Goal: Task Accomplishment & Management: Manage account settings

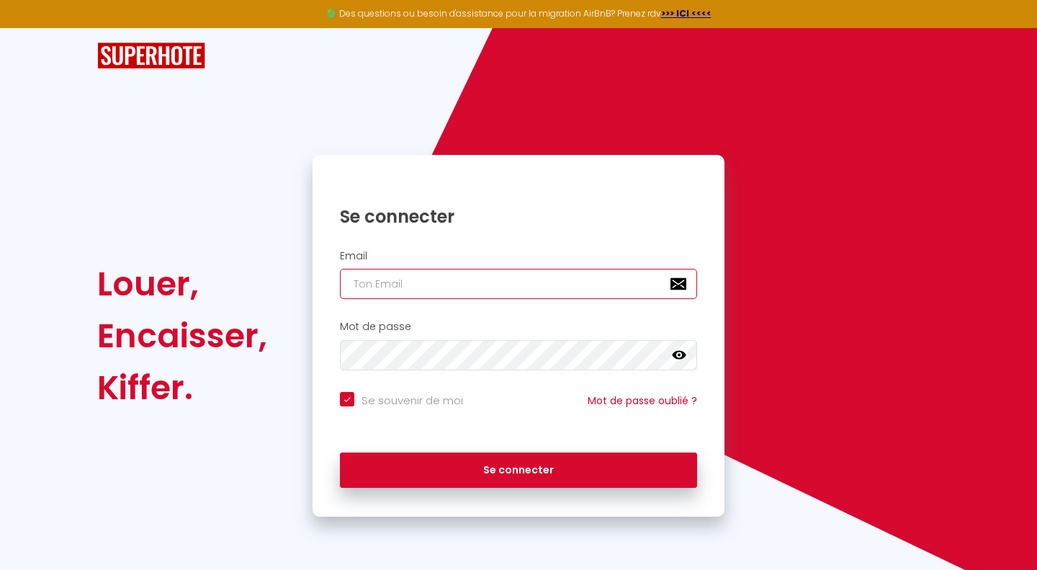
type input "[EMAIL_ADDRESS][DOMAIN_NAME]"
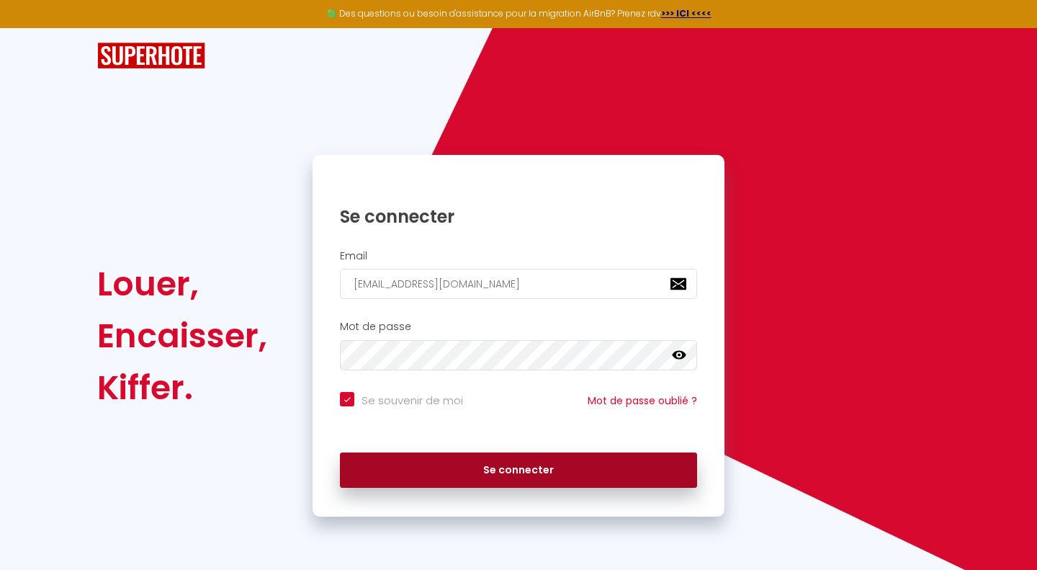
click at [490, 468] on button "Se connecter" at bounding box center [518, 470] width 357 height 36
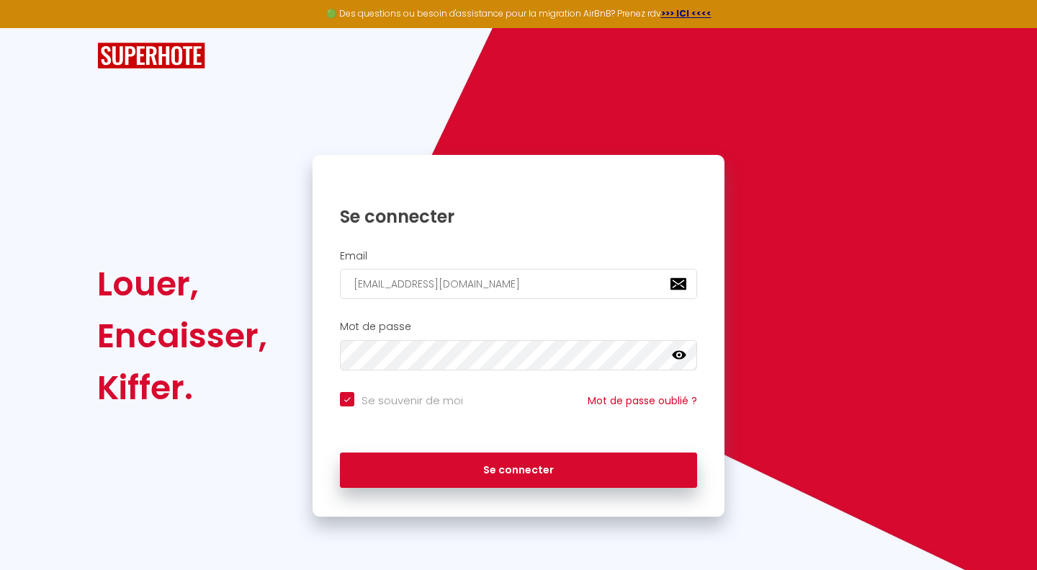
checkbox input "true"
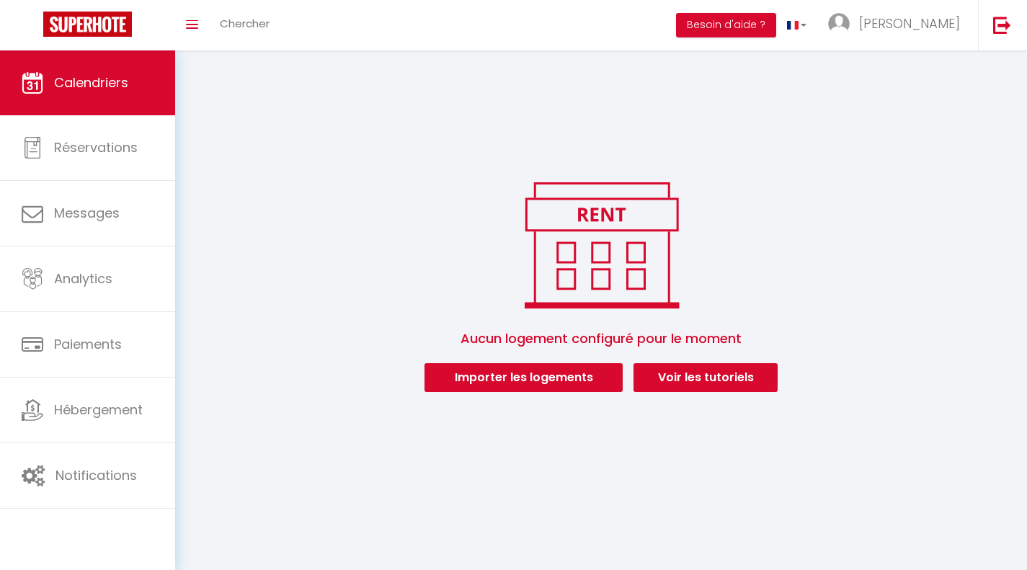
click at [450, 21] on div "Toggle menubar Chercher BUTTON Besoin d'aide ? Pierre Paramètres Équipe" at bounding box center [559, 25] width 911 height 50
click at [930, 40] on link "[PERSON_NAME]" at bounding box center [897, 25] width 161 height 50
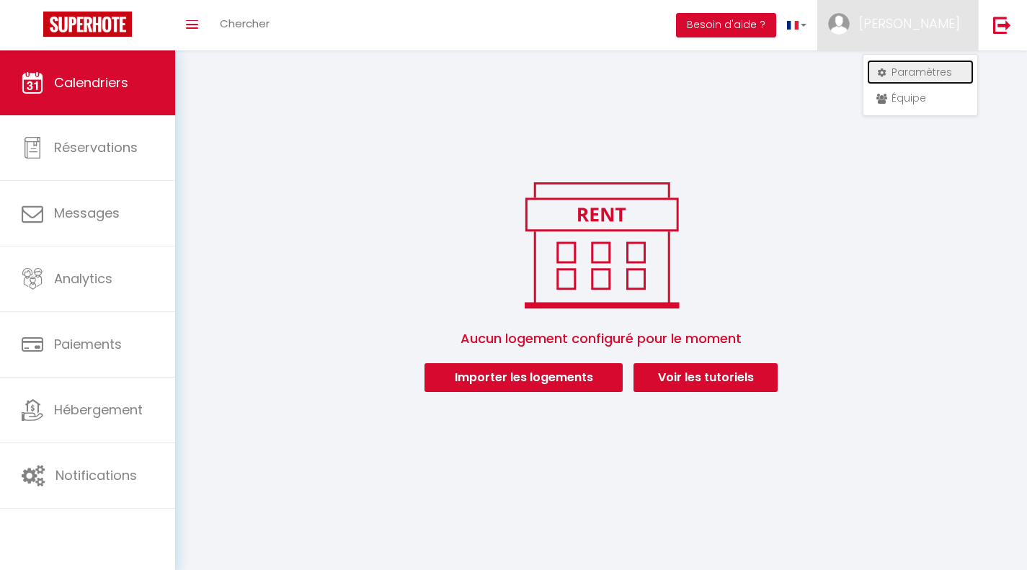
click at [926, 63] on link "Paramètres" at bounding box center [920, 72] width 107 height 24
select select "28"
select select "fr"
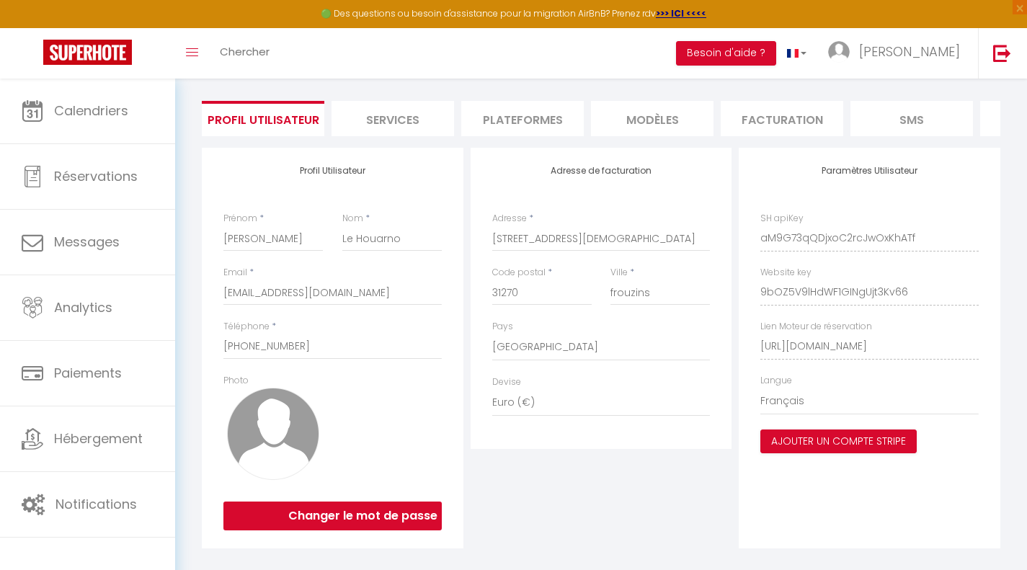
scroll to position [88, 0]
click at [401, 122] on li "Services" at bounding box center [392, 117] width 122 height 35
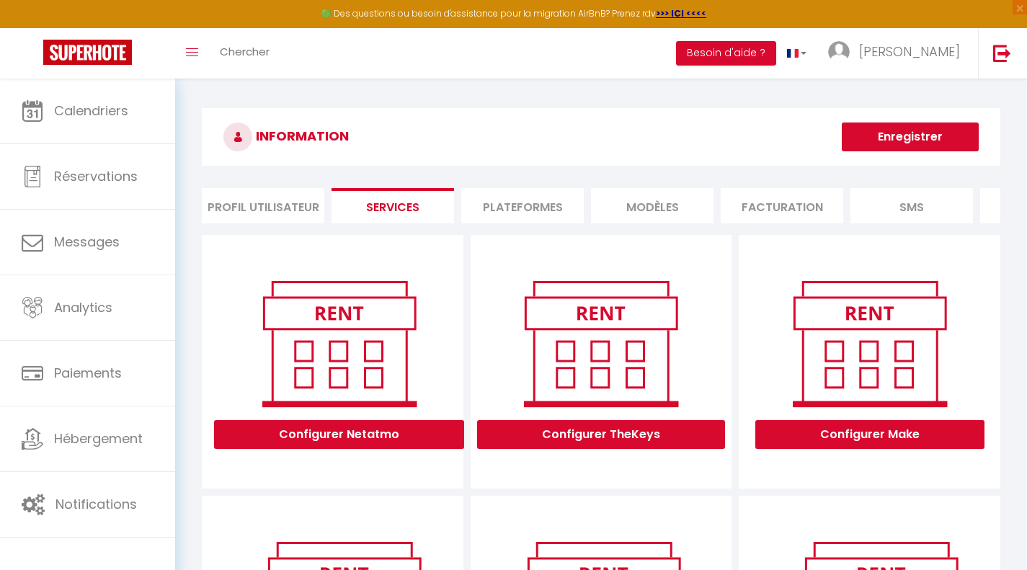
click at [520, 207] on li "Plateformes" at bounding box center [522, 205] width 122 height 35
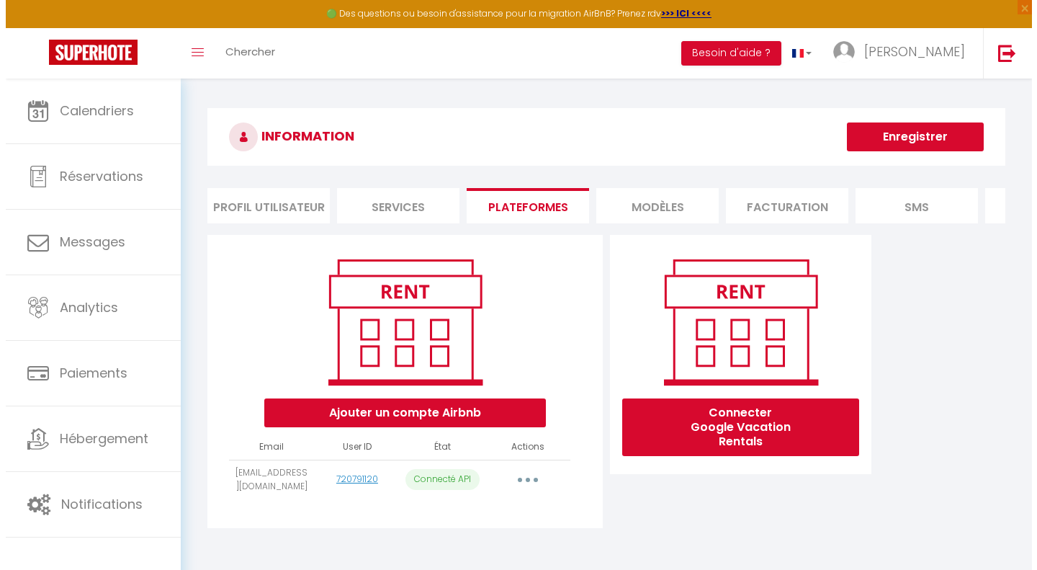
scroll to position [79, 0]
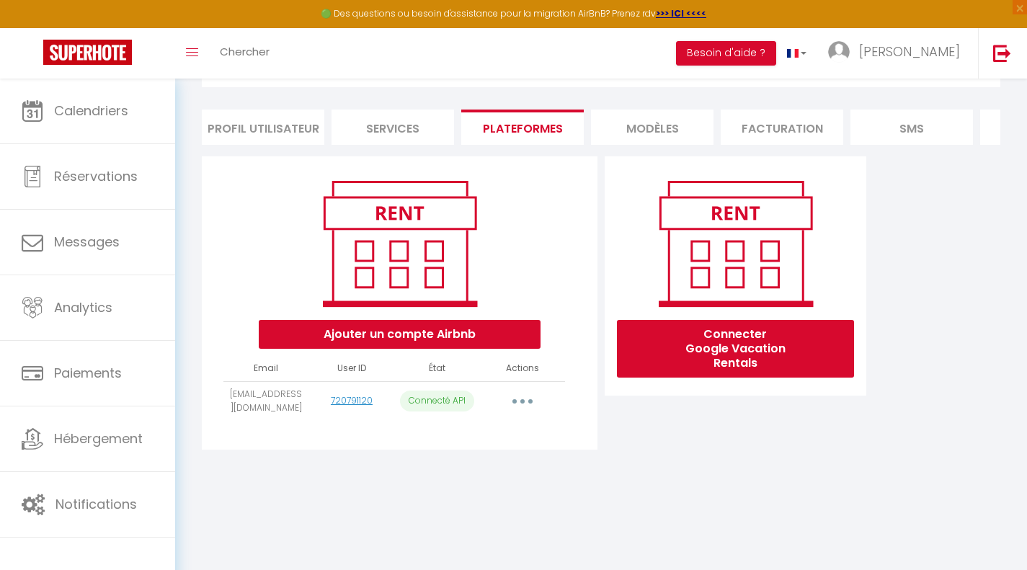
click at [530, 410] on button "button" at bounding box center [522, 401] width 40 height 23
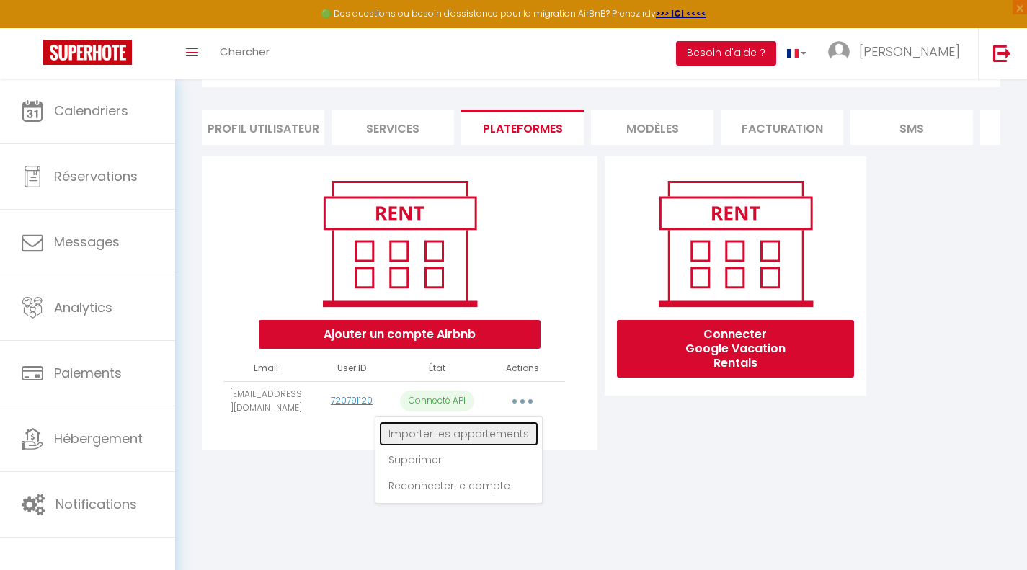
click at [508, 445] on link "Importer les appartements" at bounding box center [458, 433] width 159 height 24
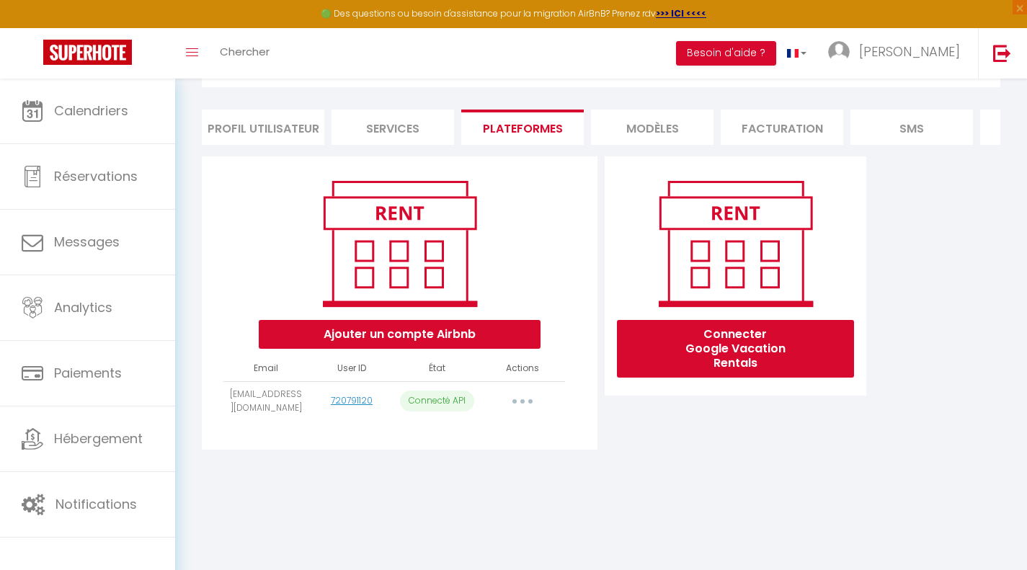
select select
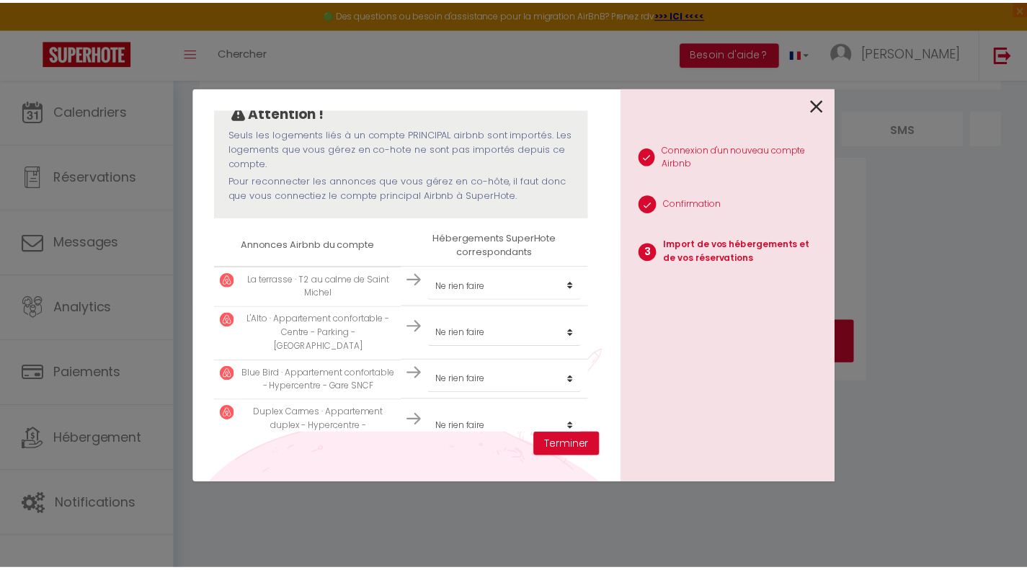
scroll to position [156, 0]
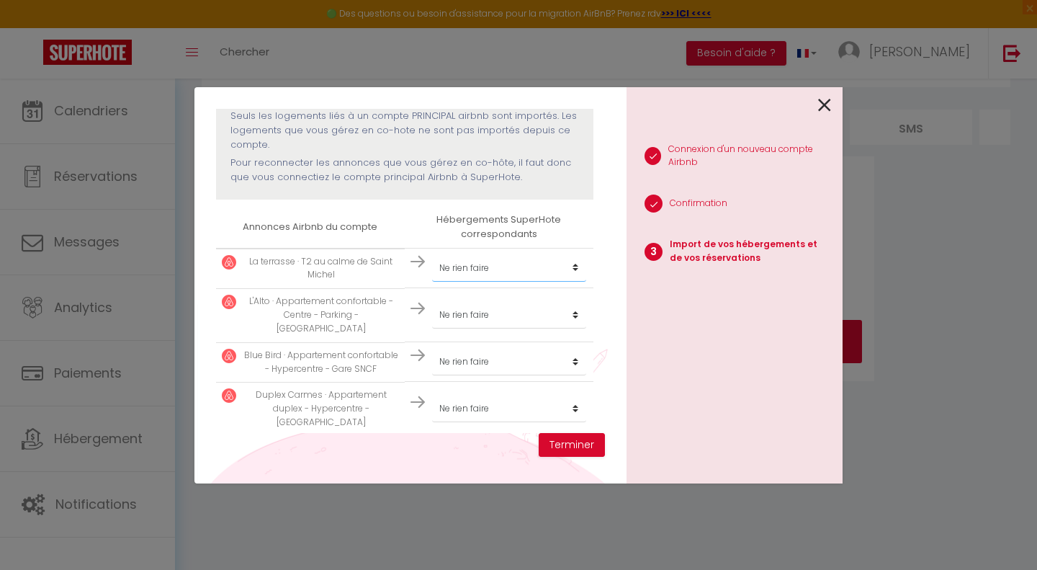
click at [468, 260] on select "Créer un nouvel hébergement Ne rien faire" at bounding box center [509, 267] width 154 height 27
select select "create_new"
click at [432, 254] on select "Créer un nouvel hébergement Ne rien faire" at bounding box center [509, 267] width 154 height 27
click at [502, 318] on select "Créer un nouvel hébergement Ne rien faire" at bounding box center [509, 314] width 154 height 27
select select "create_new"
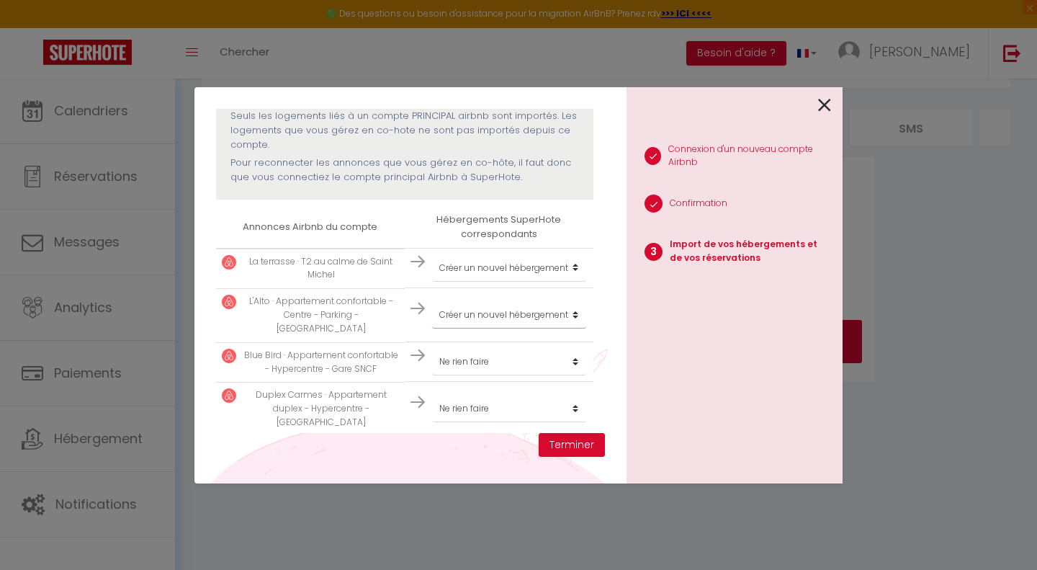
click at [432, 301] on select "Créer un nouvel hébergement Ne rien faire" at bounding box center [509, 314] width 154 height 27
drag, startPoint x: 506, startPoint y: 346, endPoint x: 508, endPoint y: 377, distance: 31.7
click at [508, 377] on td "Créer un nouvel hébergement Ne rien faire" at bounding box center [499, 361] width 189 height 40
select select "create_new"
click at [432, 348] on select "Créer un nouvel hébergement Ne rien faire" at bounding box center [509, 361] width 154 height 27
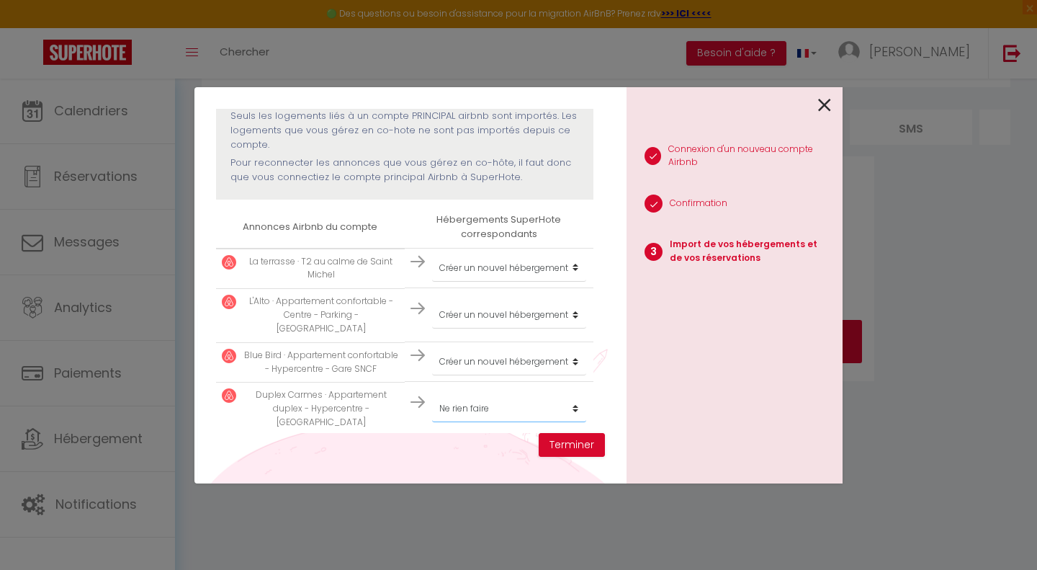
click at [509, 401] on select "Créer un nouvel hébergement Ne rien faire" at bounding box center [509, 408] width 154 height 27
select select "create_new"
click at [432, 395] on select "Créer un nouvel hébergement Ne rien faire" at bounding box center [509, 408] width 154 height 27
click at [556, 452] on button "Terminer" at bounding box center [572, 445] width 66 height 24
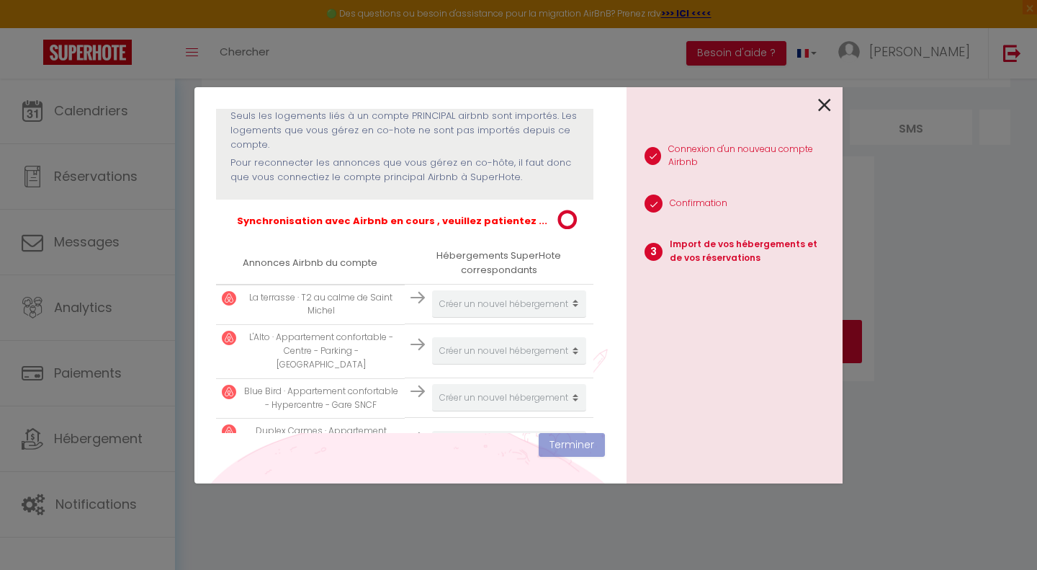
click at [826, 110] on icon at bounding box center [824, 105] width 13 height 22
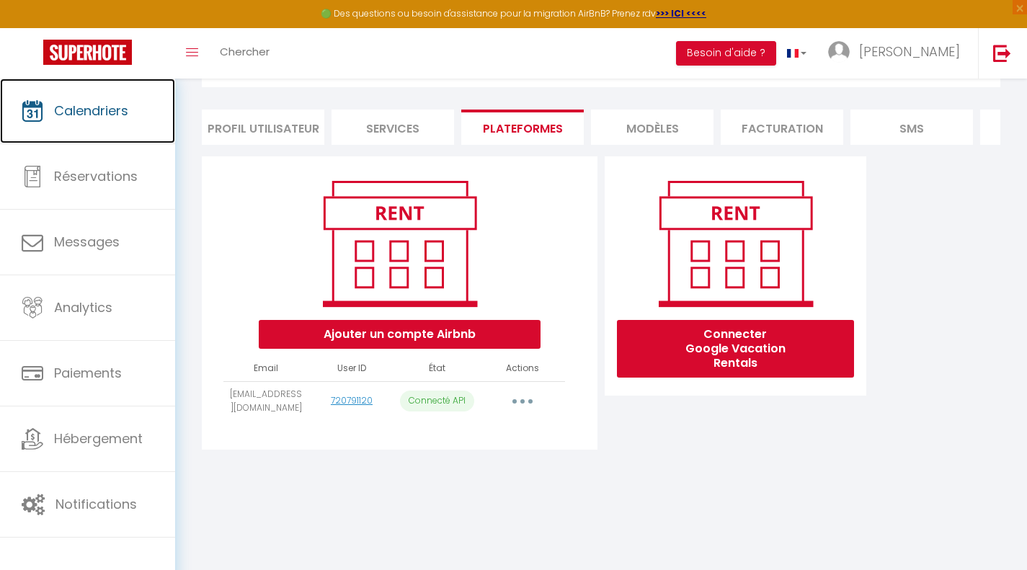
click at [52, 112] on link "Calendriers" at bounding box center [87, 111] width 175 height 65
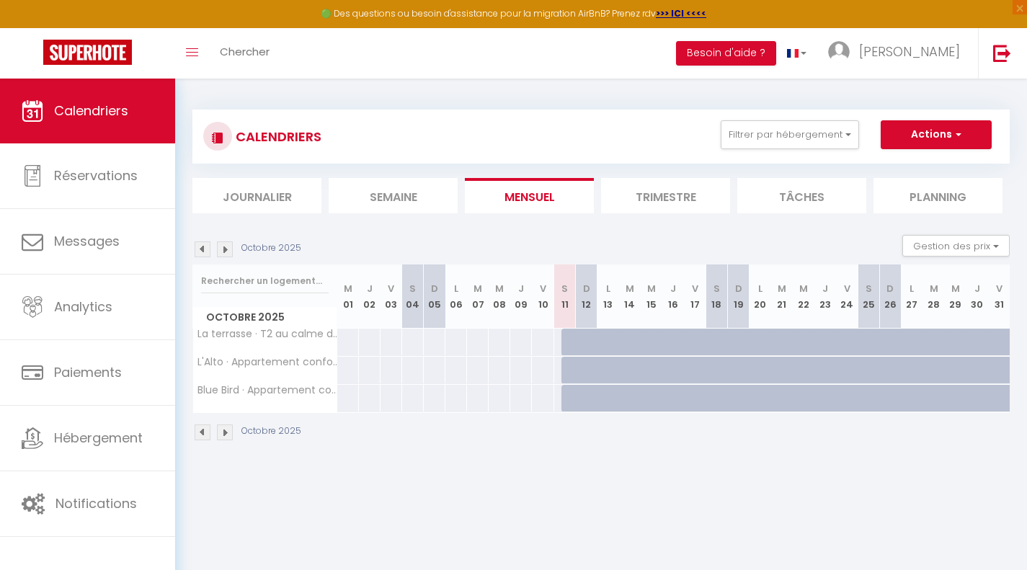
click at [231, 431] on img at bounding box center [225, 432] width 16 height 16
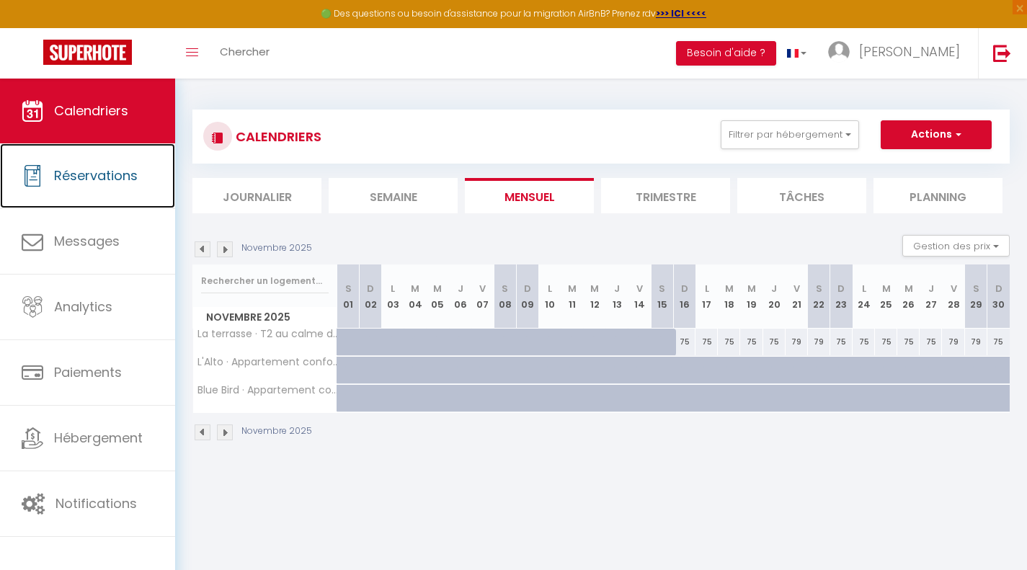
click at [115, 175] on span "Réservations" at bounding box center [96, 175] width 84 height 18
select select "not_cancelled"
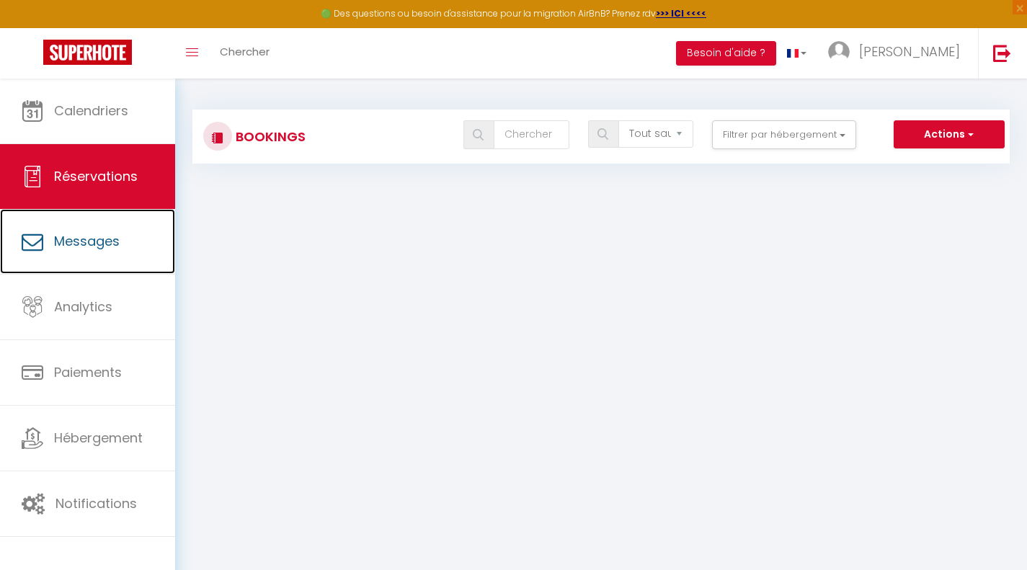
click at [67, 261] on link "Messages" at bounding box center [87, 241] width 175 height 65
select select "message"
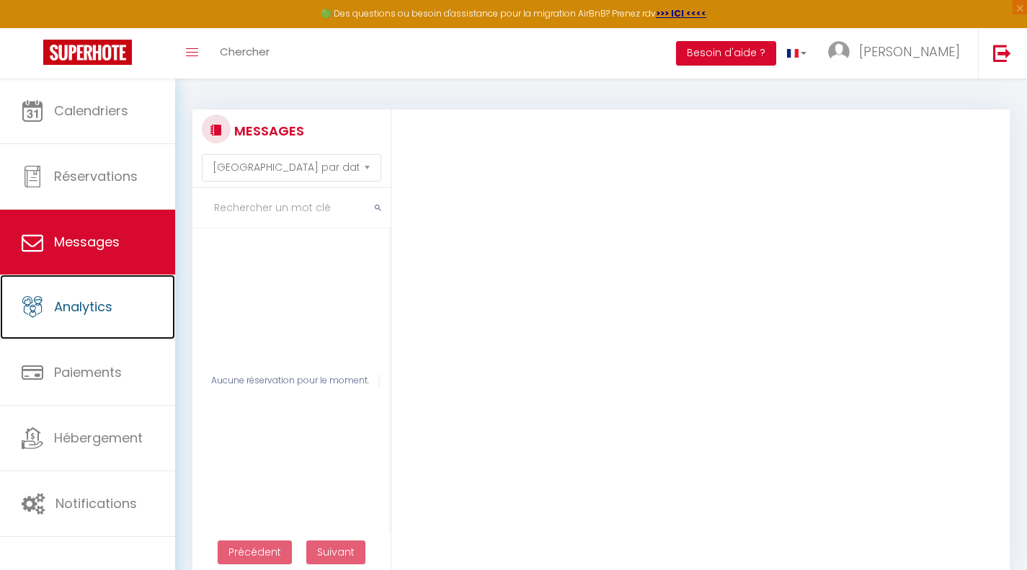
click at [70, 296] on link "Analytics" at bounding box center [87, 306] width 175 height 65
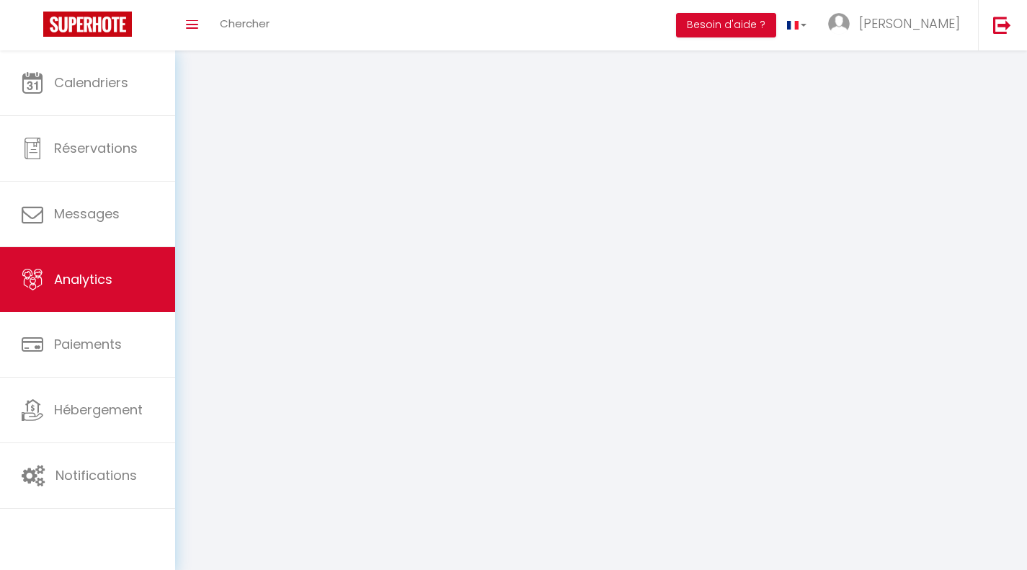
select select "2025"
select select "10"
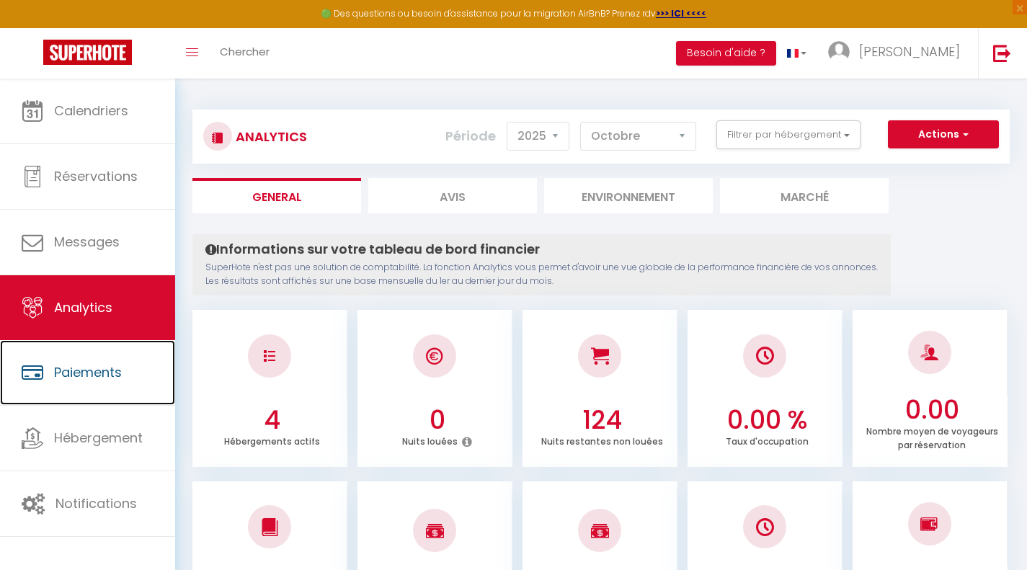
click at [74, 369] on span "Paiements" at bounding box center [88, 372] width 68 height 18
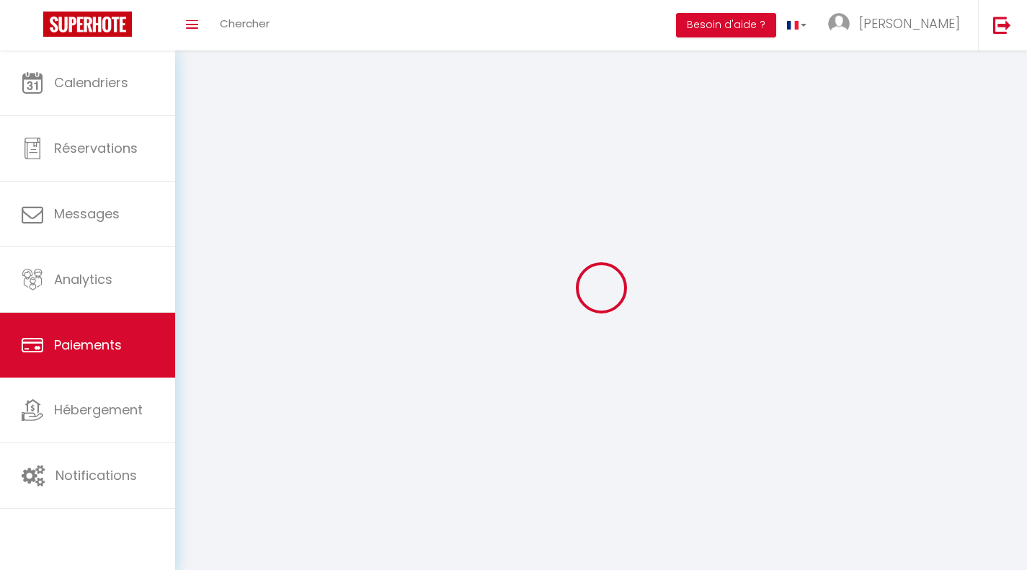
select select "2"
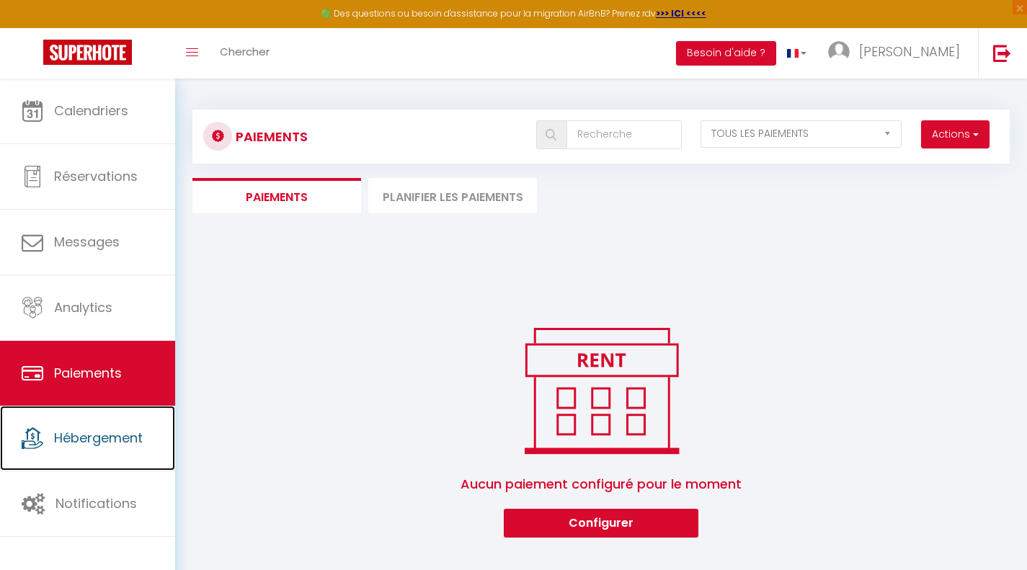
click at [120, 448] on link "Hébergement" at bounding box center [87, 438] width 175 height 65
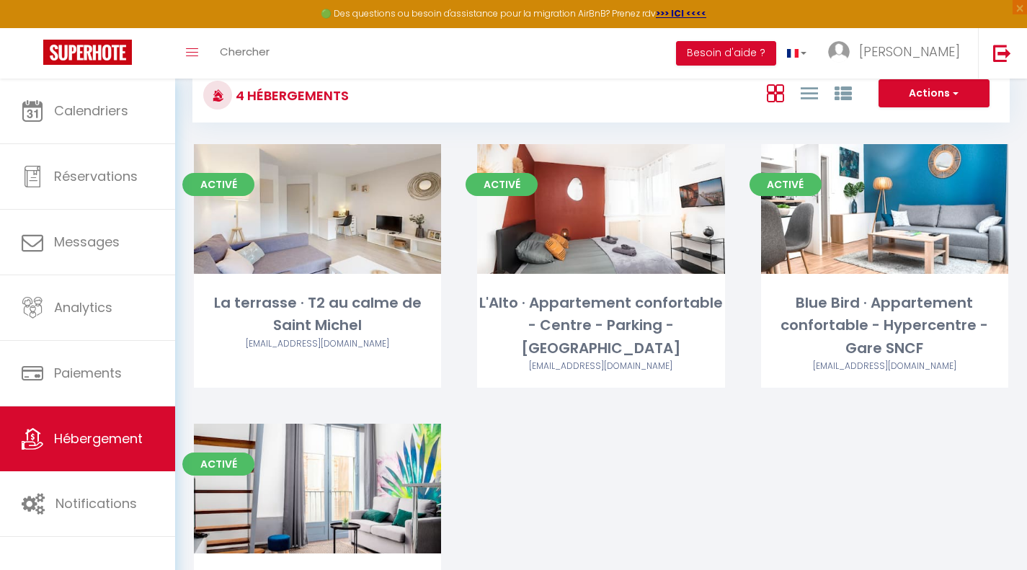
scroll to position [43, 0]
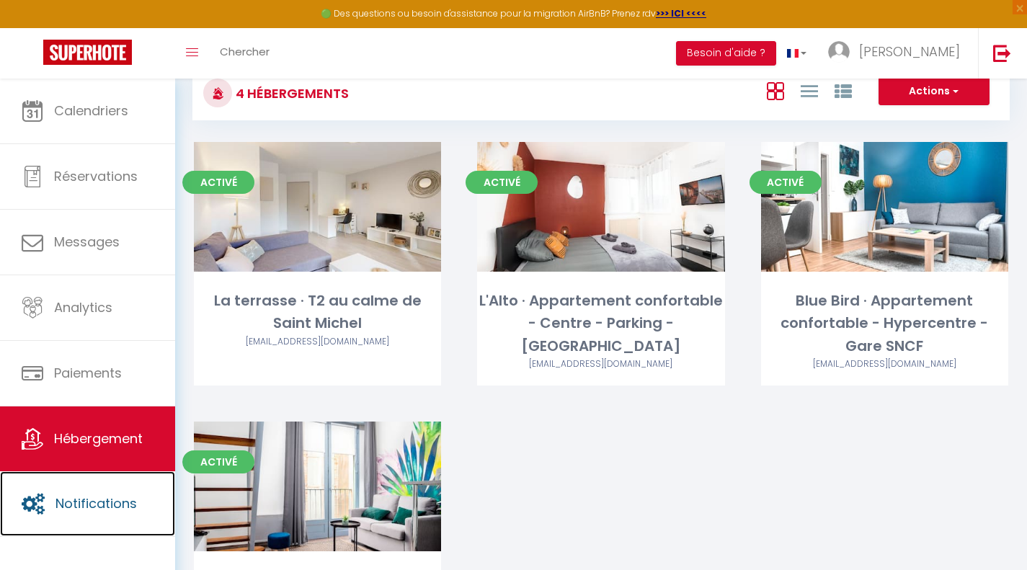
click at [89, 505] on span "Notifications" at bounding box center [95, 503] width 81 height 18
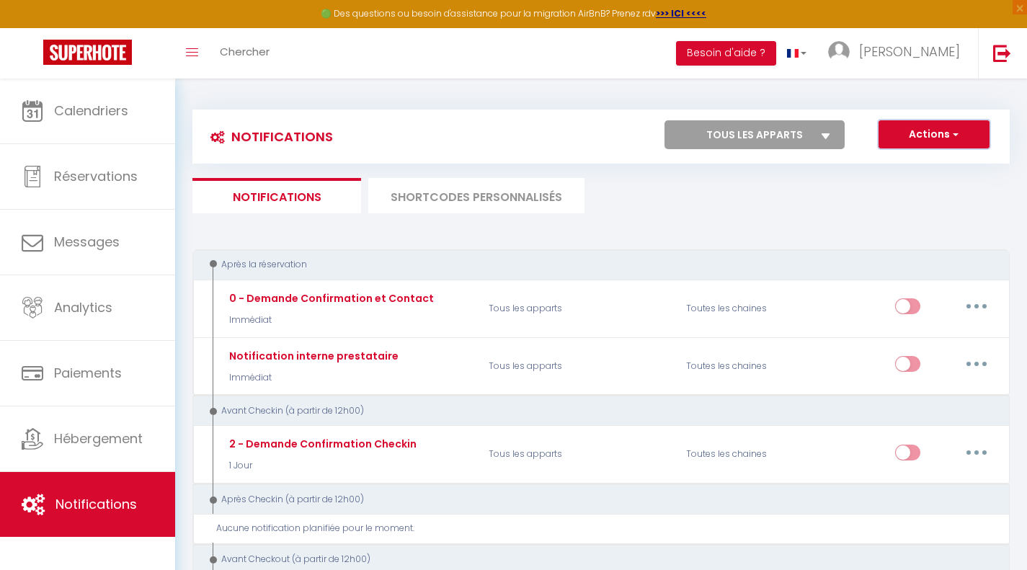
click at [911, 122] on button "Actions" at bounding box center [933, 134] width 111 height 29
click at [454, 200] on li "SHORTCODES PERSONNALISÉS" at bounding box center [476, 195] width 216 height 35
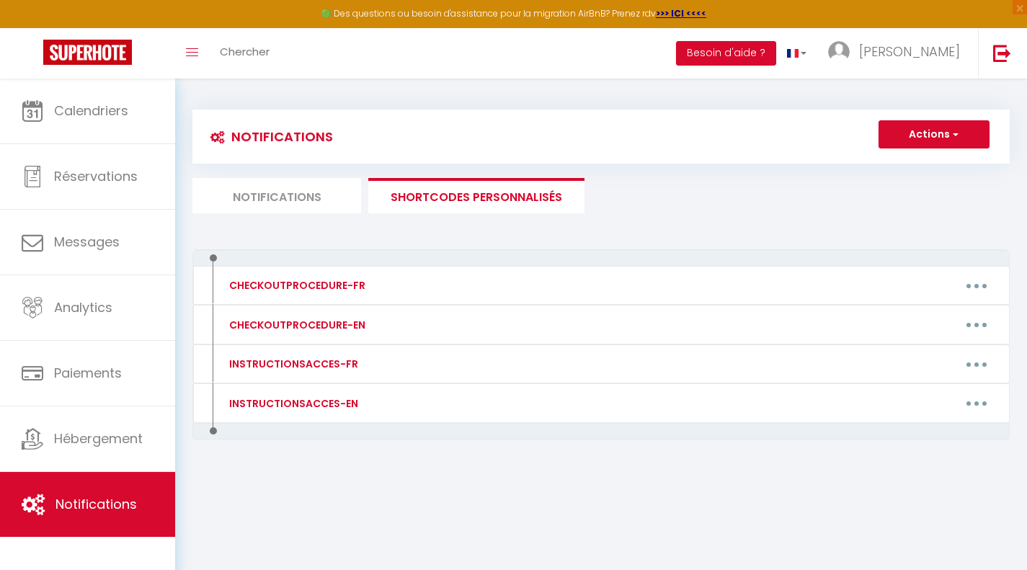
click at [257, 196] on li "Notifications" at bounding box center [276, 195] width 169 height 35
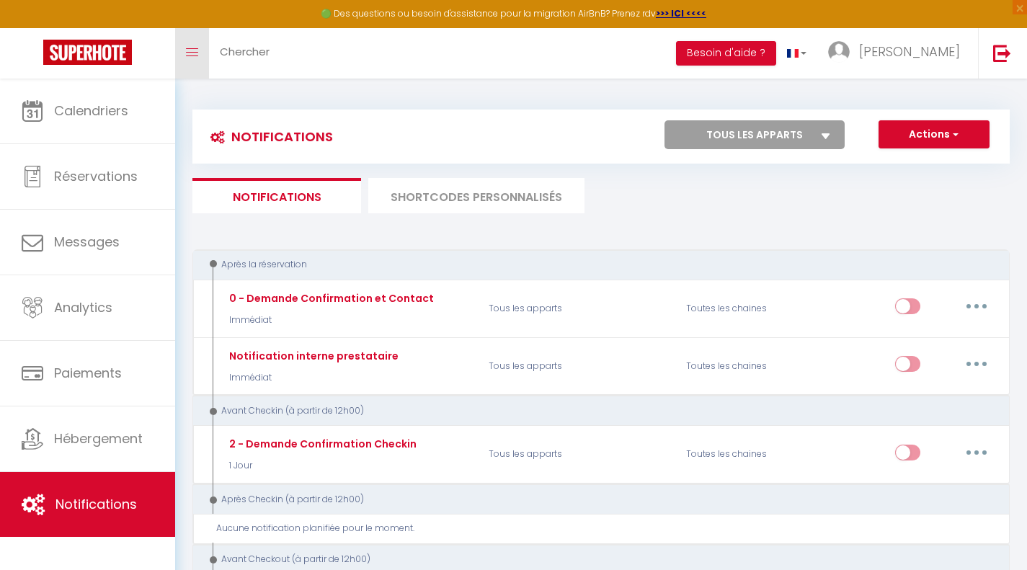
click at [192, 54] on icon "Toggle menubar" at bounding box center [192, 52] width 12 height 9
click at [205, 55] on link "Toggle menubar" at bounding box center [192, 53] width 34 height 50
click at [930, 130] on button "Actions" at bounding box center [933, 134] width 111 height 29
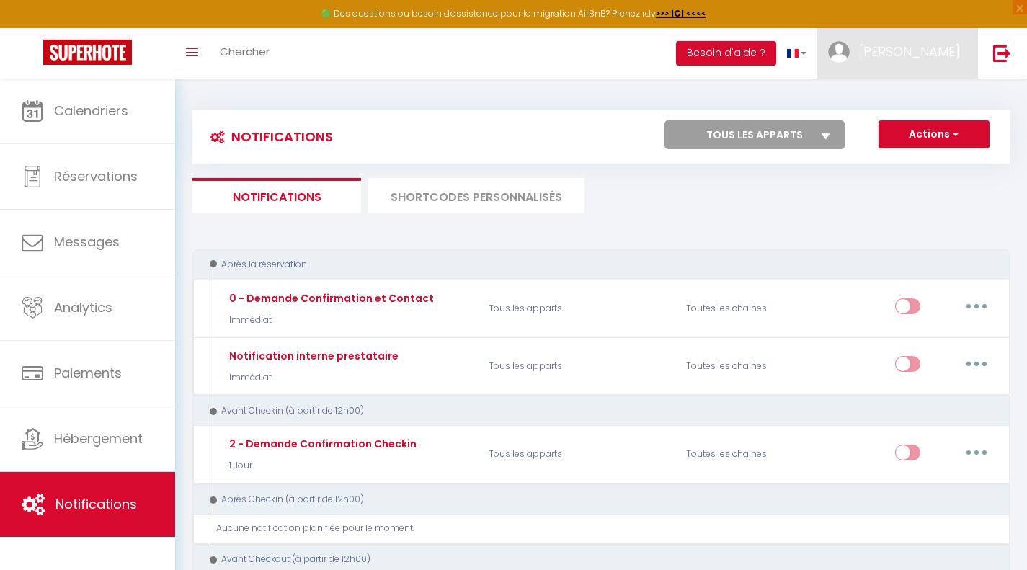
click at [921, 61] on link "[PERSON_NAME]" at bounding box center [897, 53] width 161 height 50
click at [904, 100] on link "Paramètres" at bounding box center [920, 100] width 107 height 24
select select "fr"
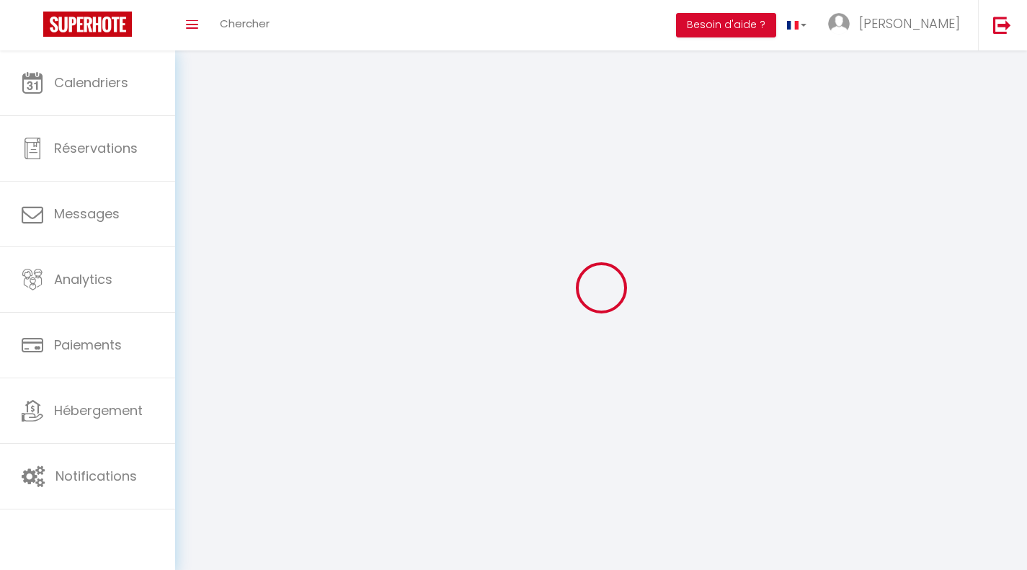
type input "[PERSON_NAME]"
type input "Le Houarno"
type input "[PHONE_NUMBER]"
type input "[STREET_ADDRESS][DEMOGRAPHIC_DATA]"
type input "31270"
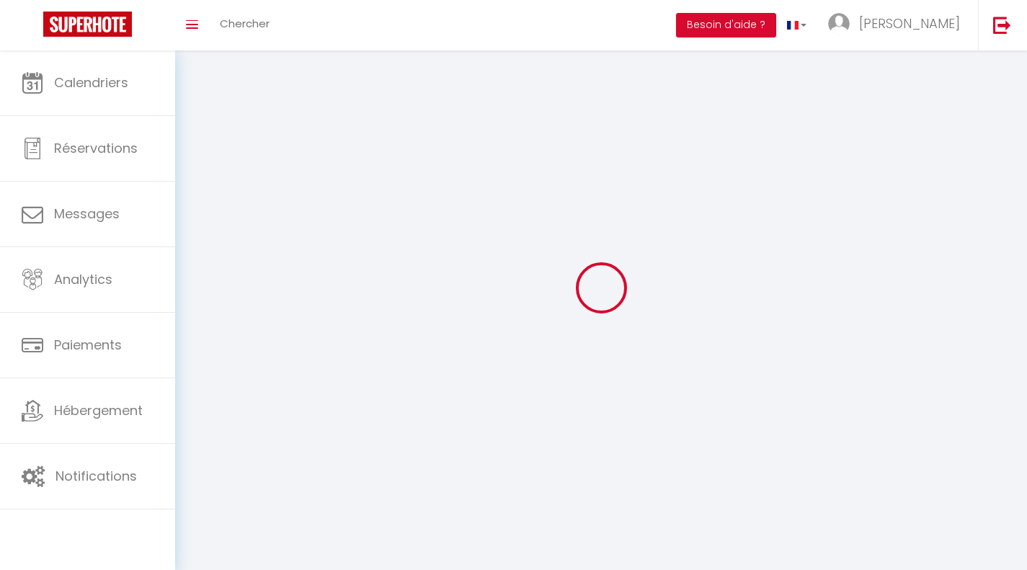
type input "frouzins"
type input "aM9G73qQDjxoC2rcJwOxKhATf"
type input "9bOZ5V9lHdWF1GINgUjt3Kv66"
select select "1"
select select "28"
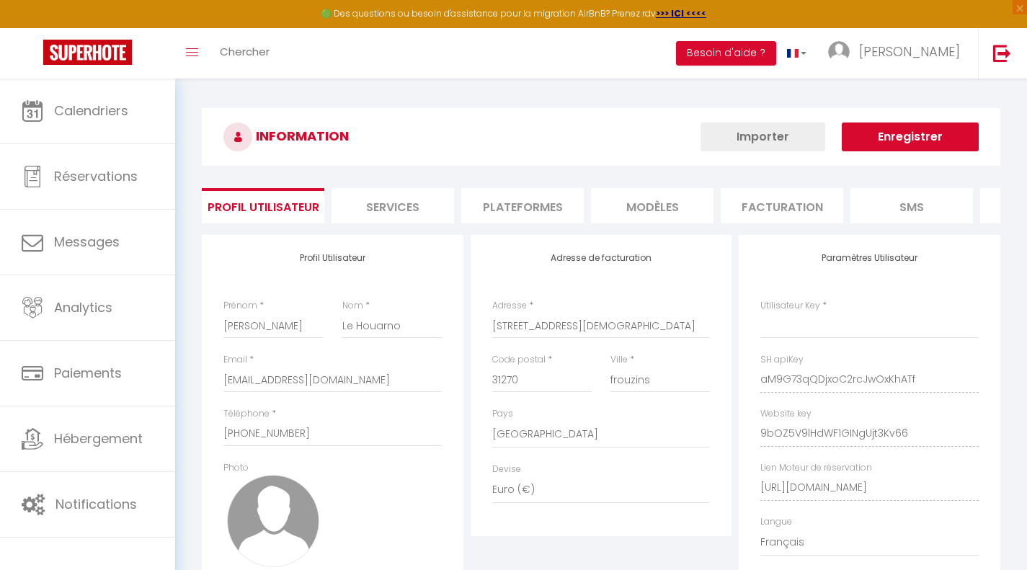
type input "aM9G73qQDjxoC2rcJwOxKhATf"
type input "9bOZ5V9lHdWF1GINgUjt3Kv66"
type input "[URL][DOMAIN_NAME]"
select select "fr"
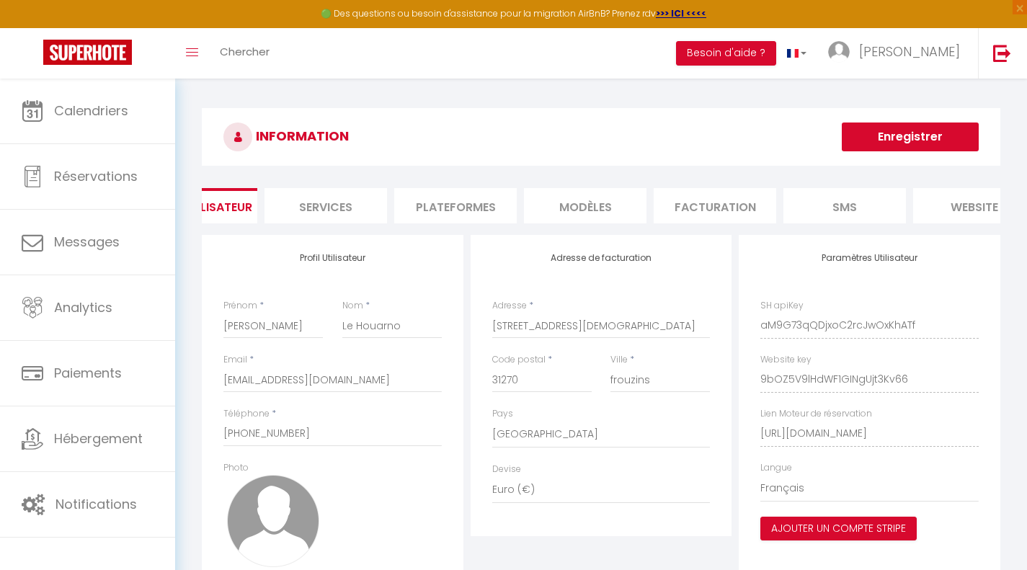
scroll to position [0, 69]
click at [444, 202] on li "Plateformes" at bounding box center [453, 205] width 122 height 35
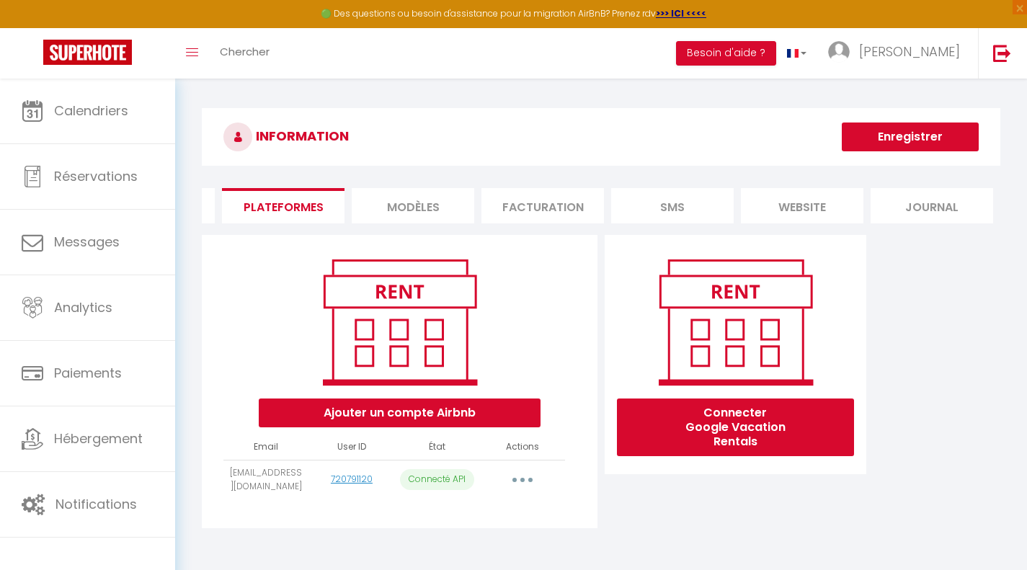
scroll to position [0, 195]
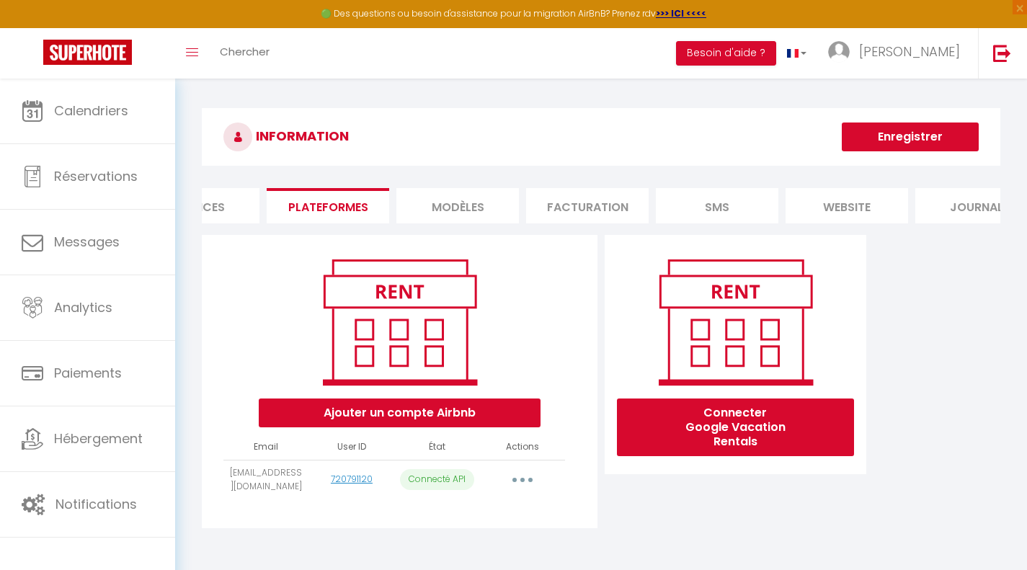
click at [474, 199] on li "MODÈLES" at bounding box center [457, 205] width 122 height 35
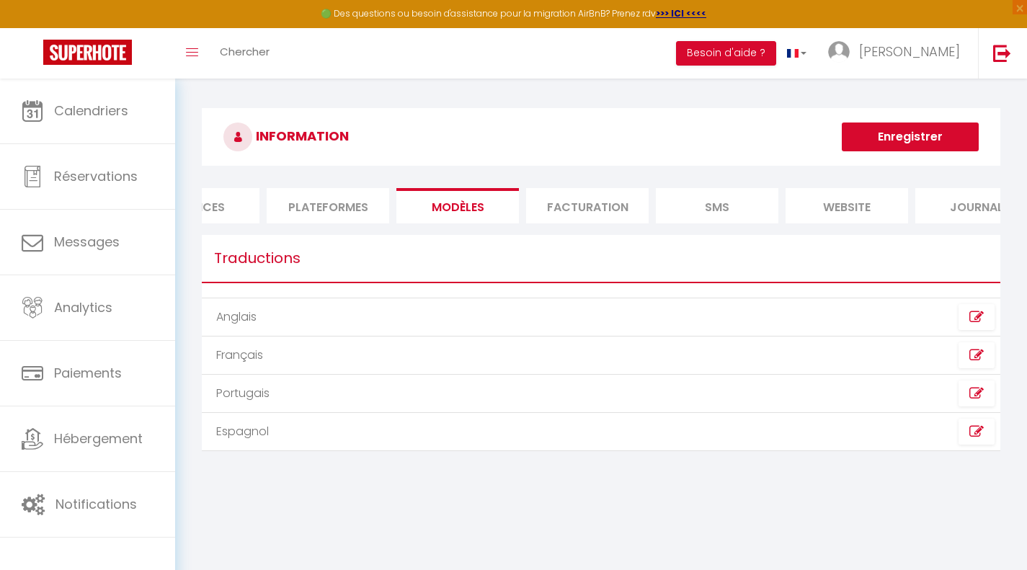
click at [372, 331] on td "Anglais" at bounding box center [401, 317] width 399 height 38
click at [984, 323] on link at bounding box center [976, 317] width 36 height 26
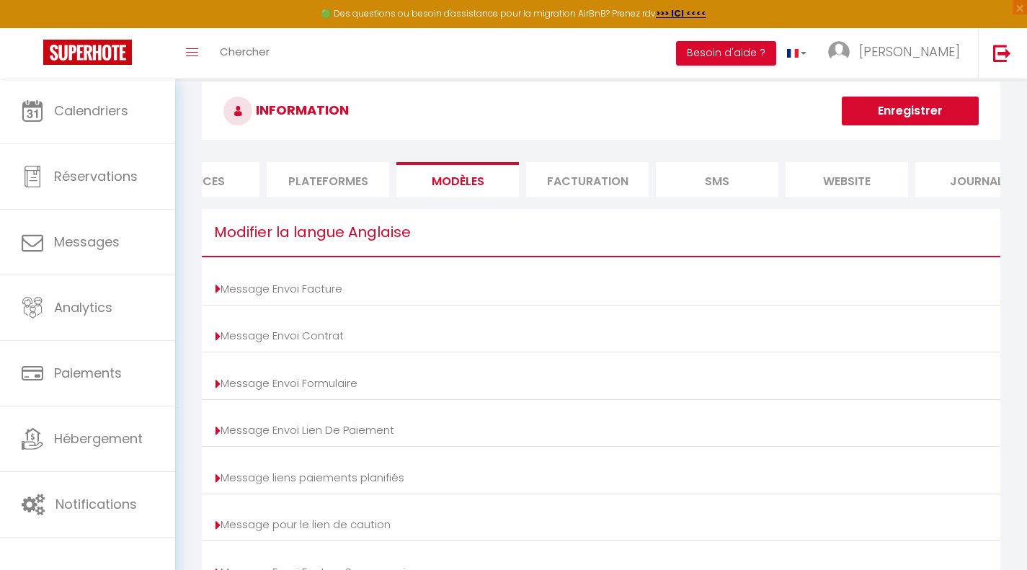
scroll to position [25, 0]
click at [610, 180] on li "Facturation" at bounding box center [587, 180] width 122 height 35
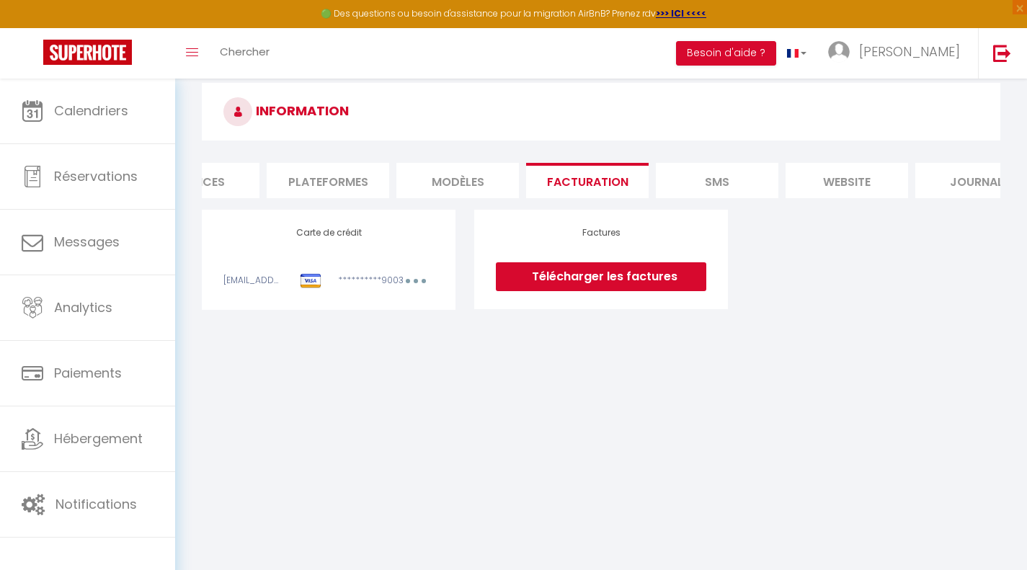
click at [734, 176] on li "SMS" at bounding box center [717, 180] width 122 height 35
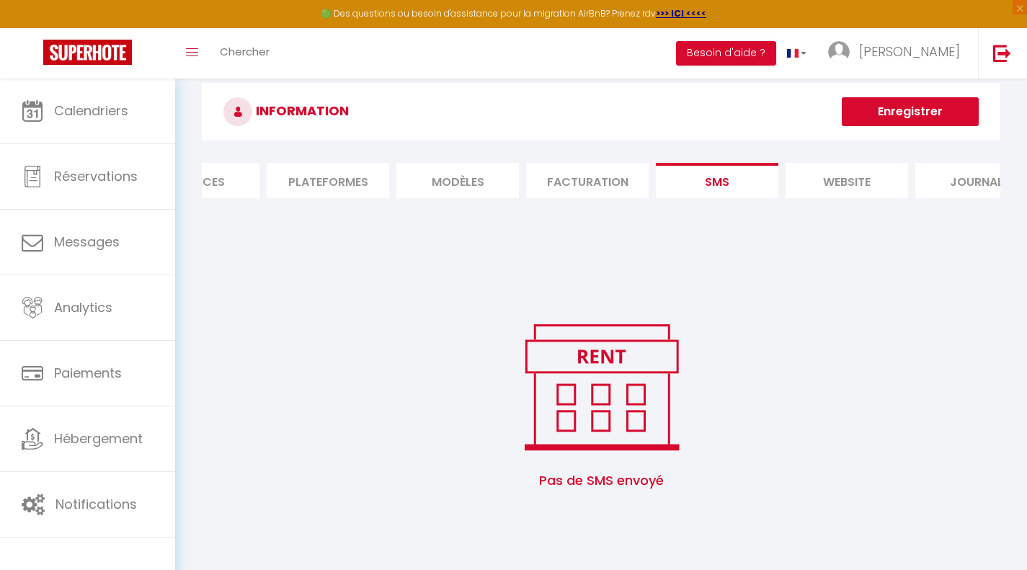
click at [835, 186] on li "website" at bounding box center [846, 180] width 122 height 35
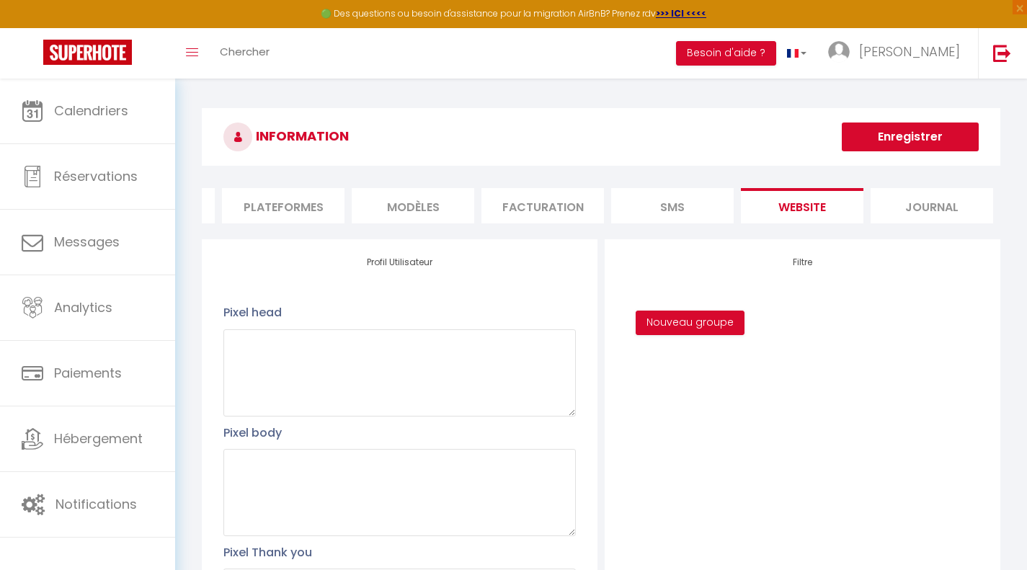
click at [920, 207] on li "Journal" at bounding box center [931, 205] width 122 height 35
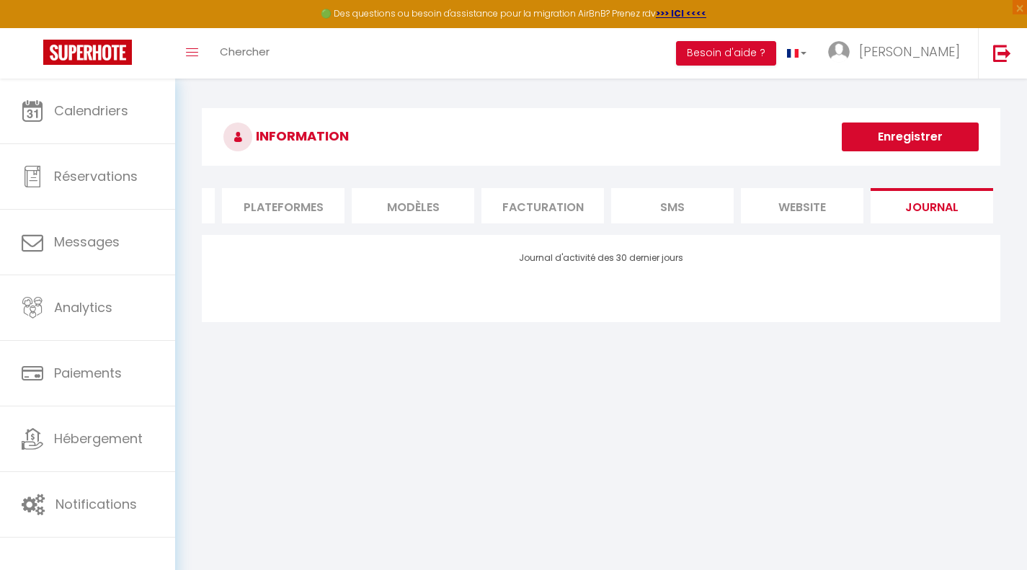
click at [804, 209] on li "website" at bounding box center [802, 205] width 122 height 35
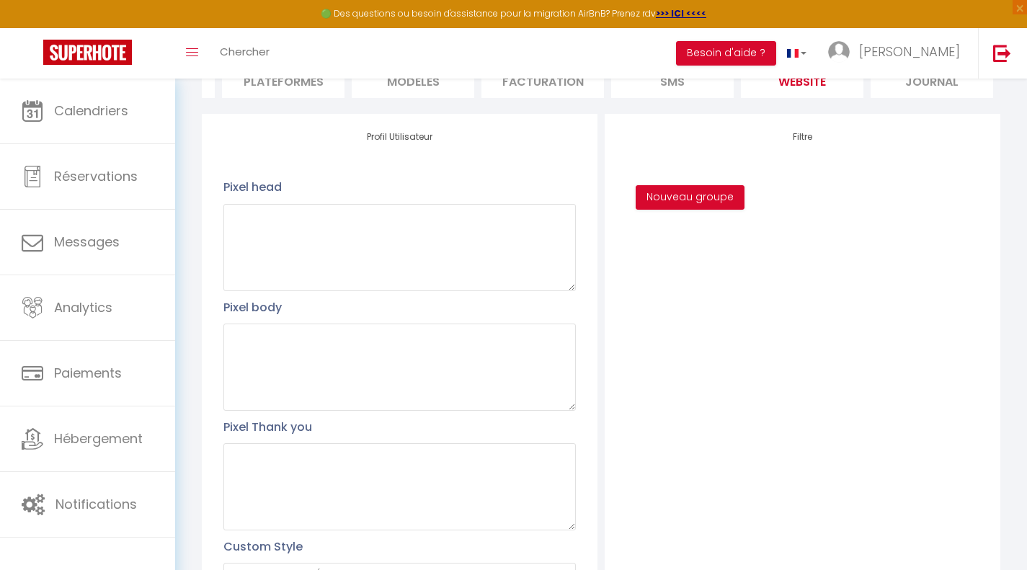
scroll to position [129, 0]
